Goal: Transaction & Acquisition: Book appointment/travel/reservation

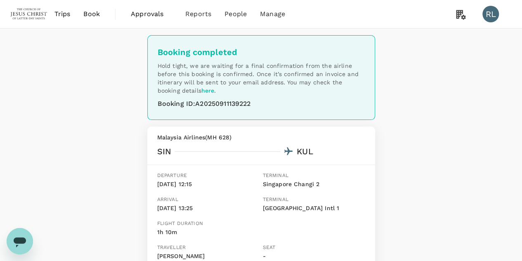
drag, startPoint x: 0, startPoint y: 0, endPoint x: 65, endPoint y: 14, distance: 66.7
click at [65, 14] on span "Trips" at bounding box center [63, 14] width 16 height 10
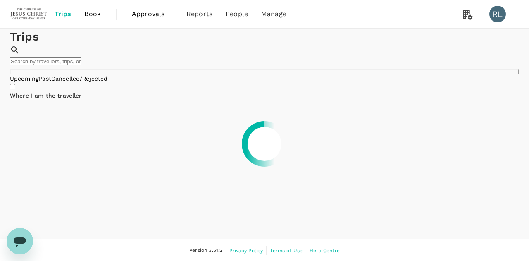
click at [88, 14] on span "Book" at bounding box center [92, 14] width 17 height 10
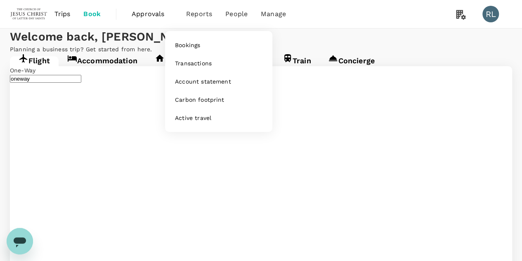
click at [199, 16] on span "Reports" at bounding box center [199, 14] width 26 height 10
click at [197, 39] on link "Bookings" at bounding box center [218, 45] width 97 height 18
